Goal: Download file/media

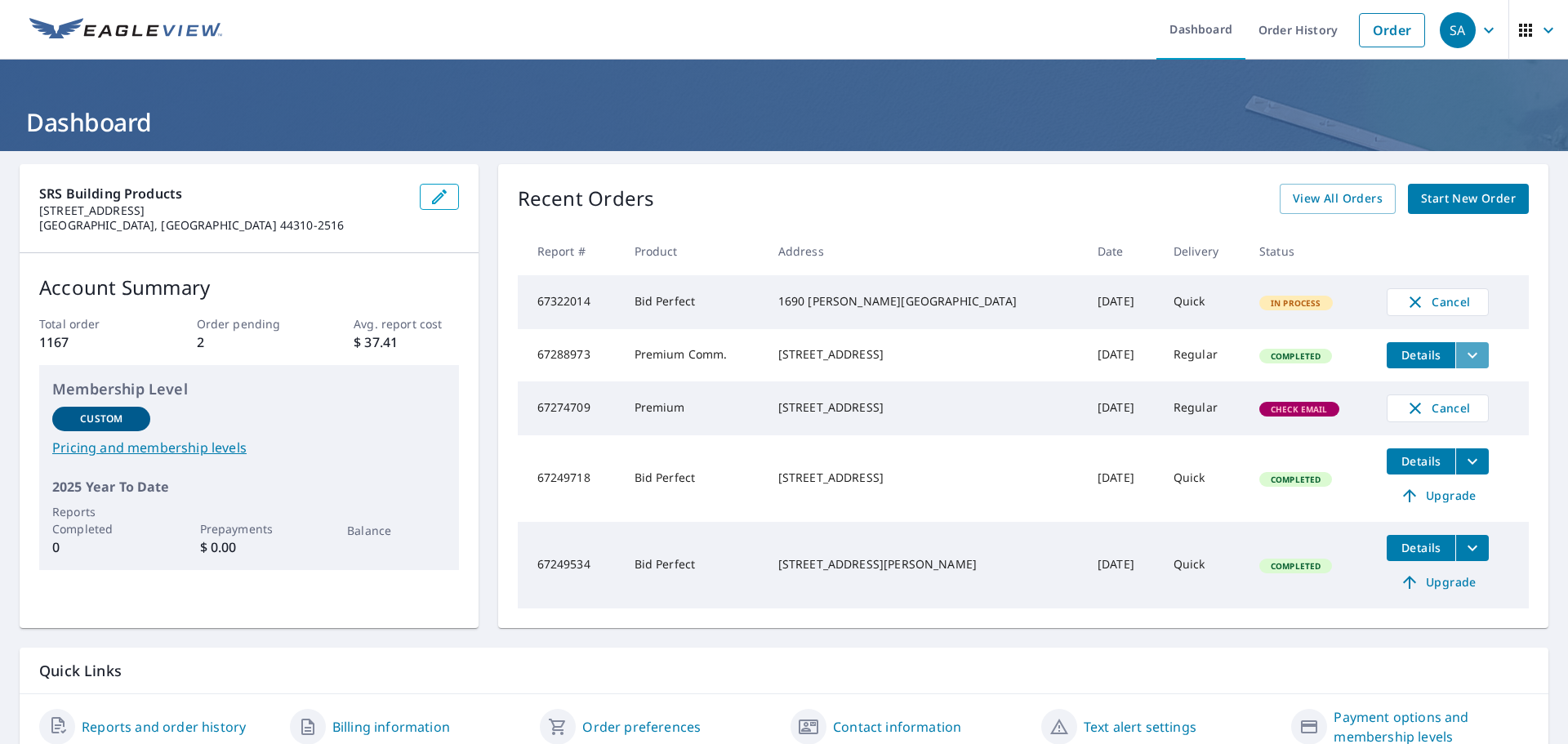
click at [1463, 354] on icon "filesDropdownBtn-67288973" at bounding box center [1472, 355] width 20 height 20
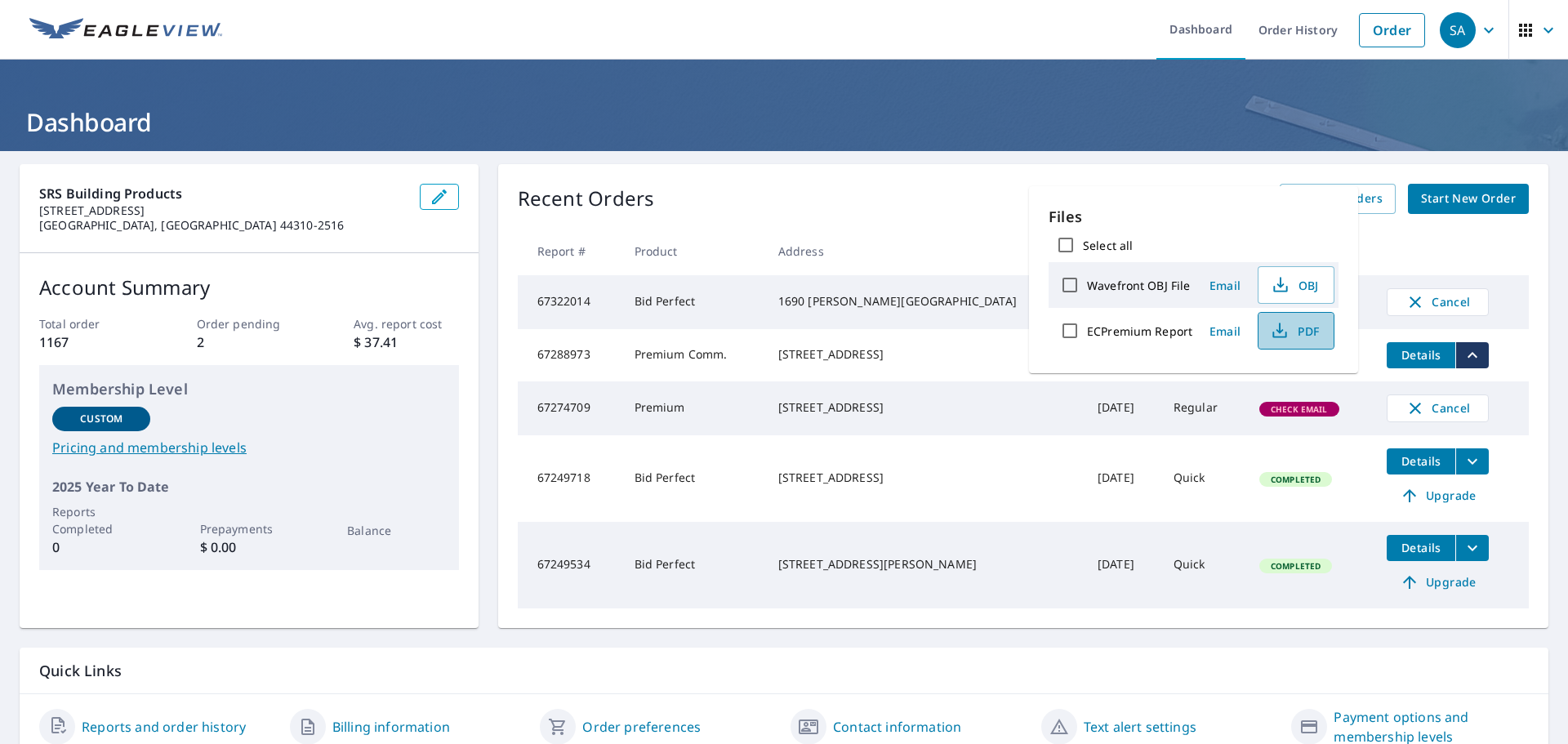
click at [1286, 329] on icon "button" at bounding box center [1280, 330] width 20 height 20
click at [690, 89] on header "Dashboard" at bounding box center [784, 105] width 1568 height 91
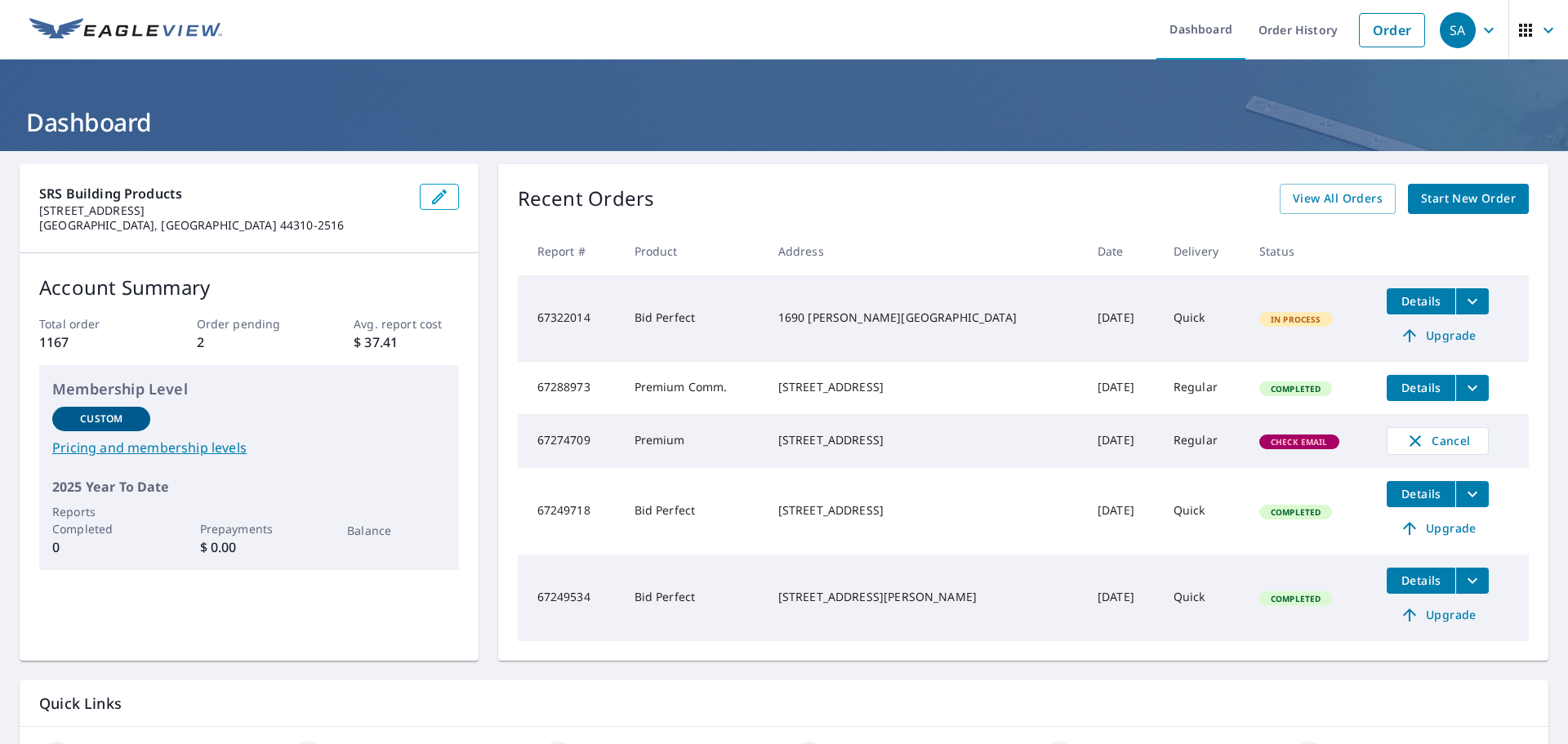
click at [1463, 297] on icon "filesDropdownBtn-67322014" at bounding box center [1472, 301] width 20 height 20
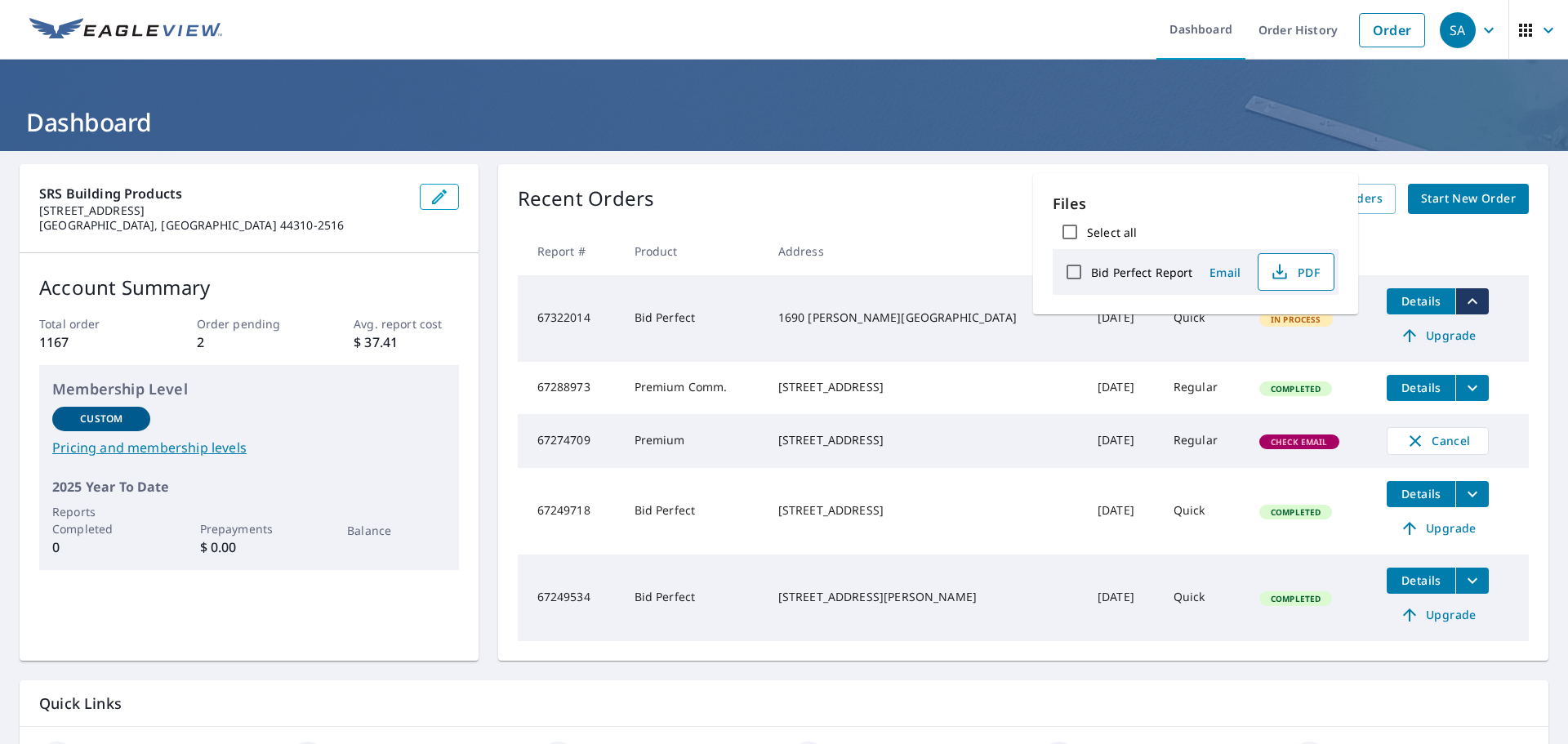
click at [1297, 266] on span "PDF" at bounding box center [1294, 271] width 52 height 20
